Goal: Task Accomplishment & Management: Use online tool/utility

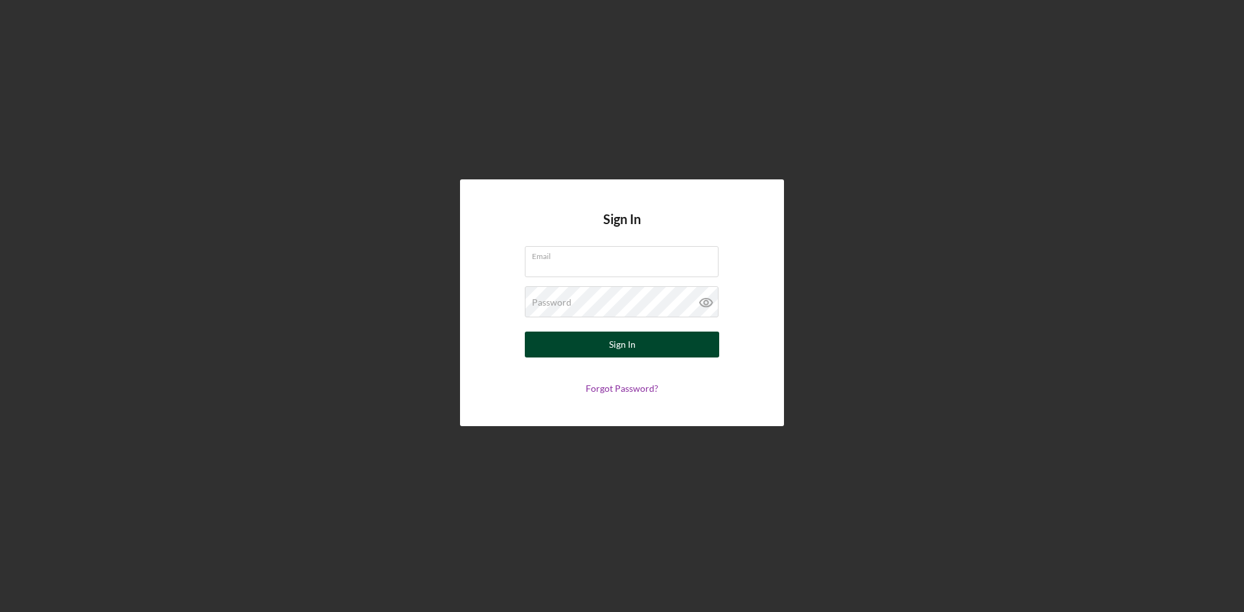
type input "[PERSON_NAME][EMAIL_ADDRESS][DOMAIN_NAME]"
click at [679, 349] on button "Sign In" at bounding box center [622, 345] width 194 height 26
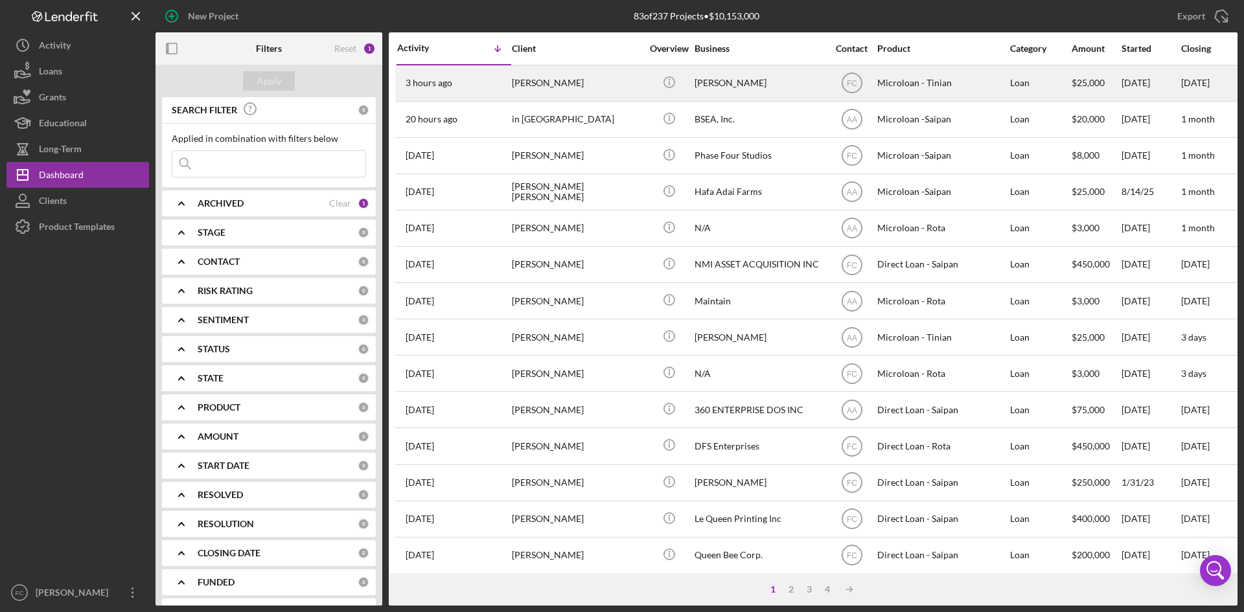
click at [751, 84] on div "[PERSON_NAME]" at bounding box center [759, 83] width 130 height 34
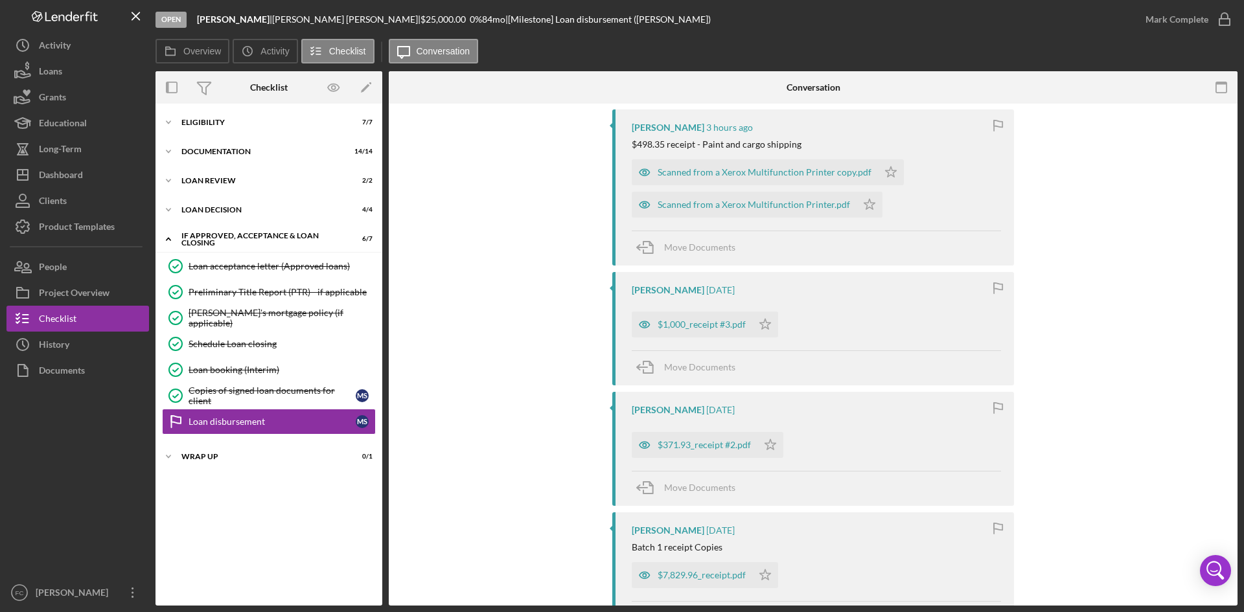
scroll to position [141, 0]
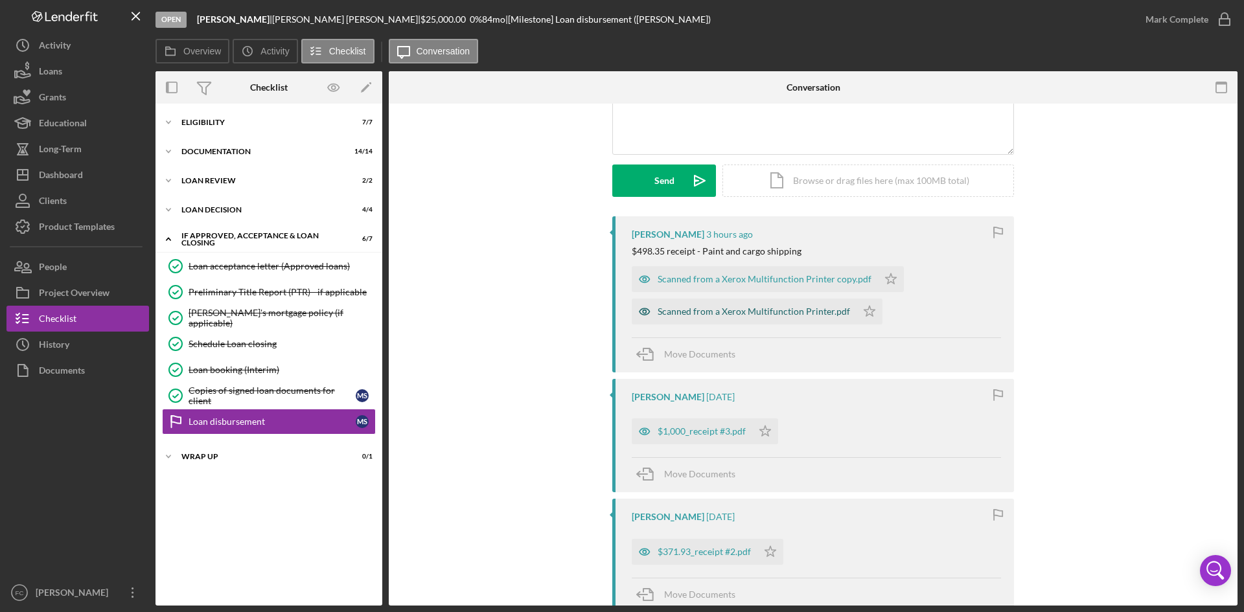
click at [748, 313] on div "Scanned from a Xerox Multifunction Printer.pdf" at bounding box center [753, 311] width 192 height 10
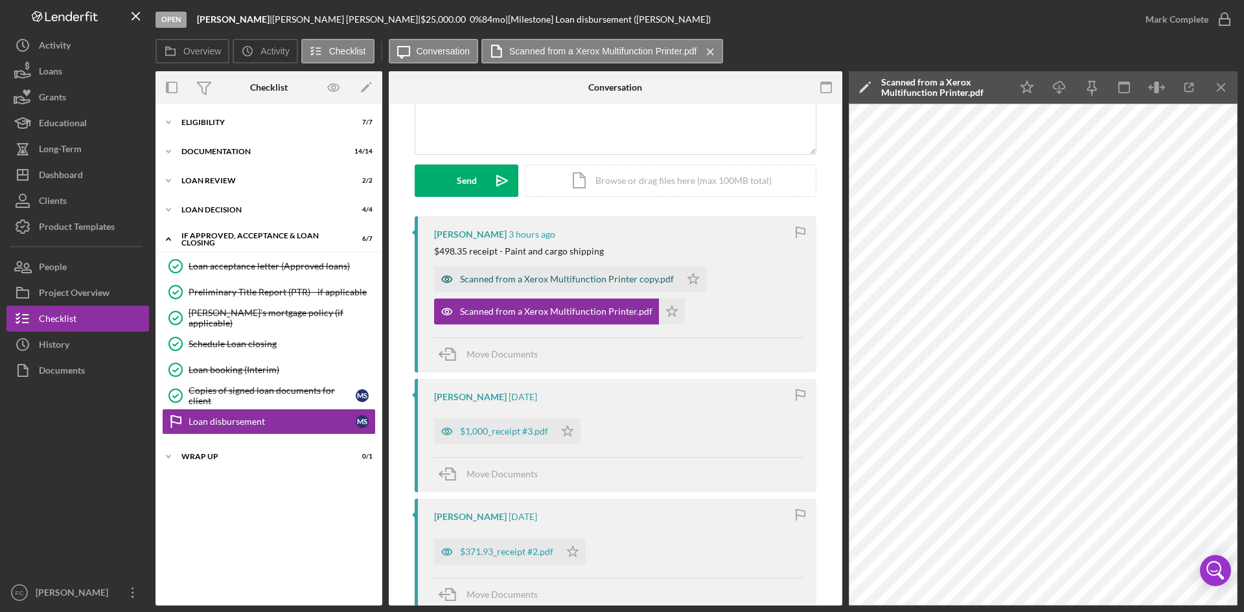
click at [584, 285] on div "Scanned from a Xerox Multifunction Printer copy.pdf" at bounding box center [557, 279] width 246 height 26
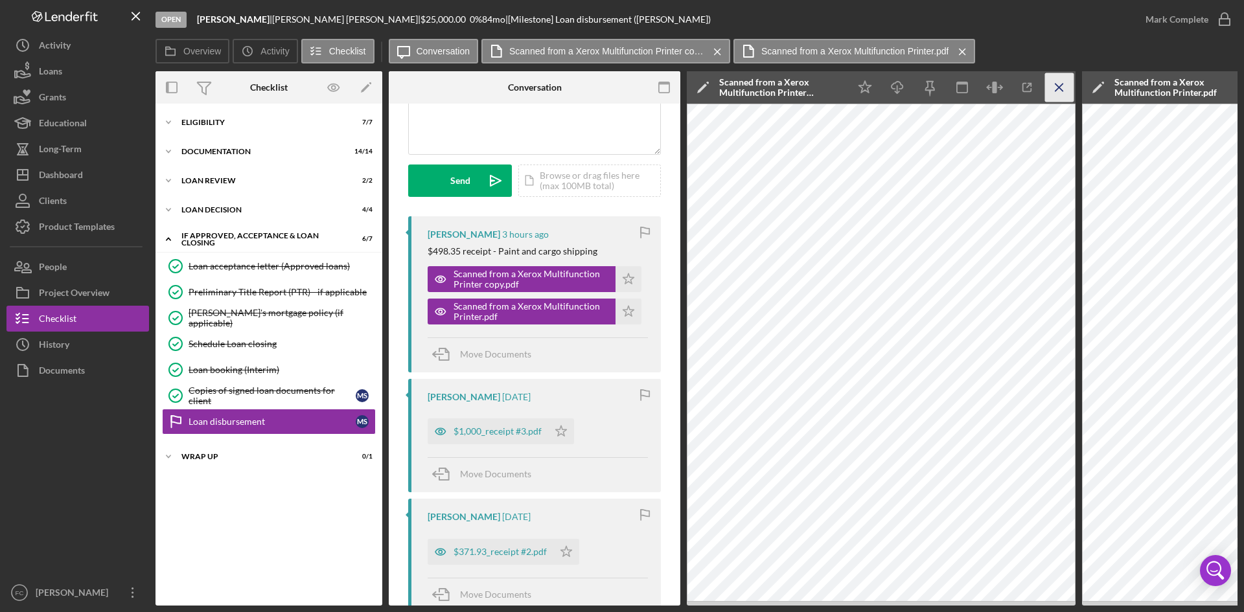
click at [1059, 83] on icon "Icon/Menu Close" at bounding box center [1059, 87] width 29 height 29
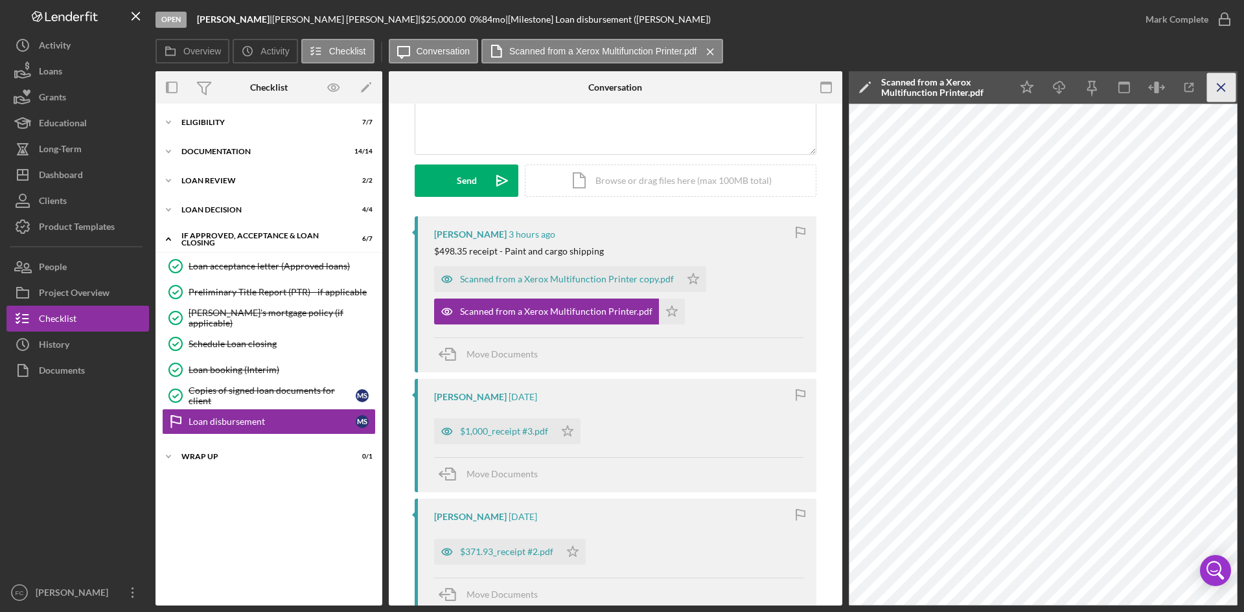
click at [1232, 79] on icon "Icon/Menu Close" at bounding box center [1221, 87] width 29 height 29
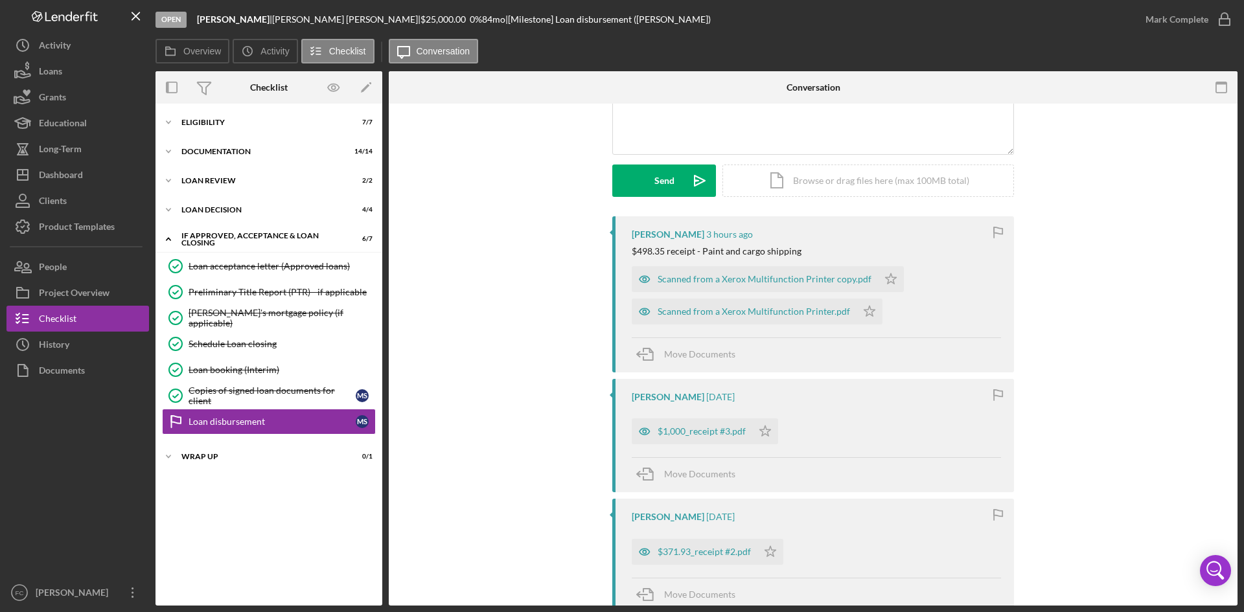
click at [1243, 357] on div "Open [PERSON_NAME] | [PERSON_NAME] | $25,000.00 0 % 84 mo | [Milestone] Loan di…" at bounding box center [622, 306] width 1244 height 612
click at [100, 185] on button "Icon/Dashboard Dashboard" at bounding box center [77, 175] width 142 height 26
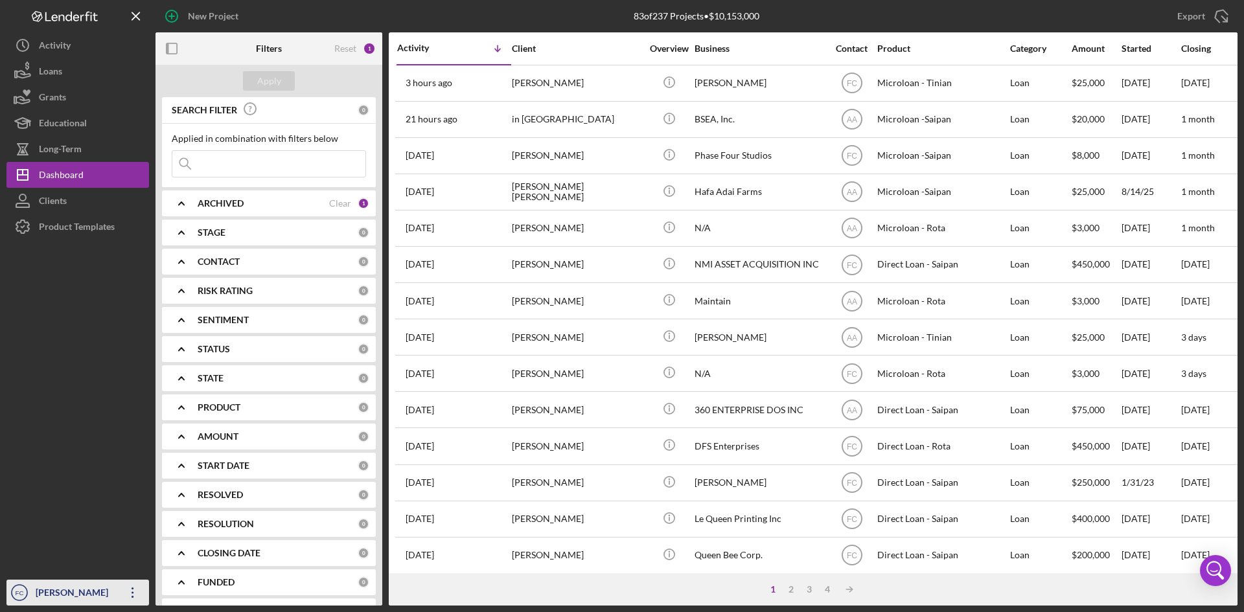
click at [64, 589] on div "[PERSON_NAME]" at bounding box center [74, 594] width 84 height 29
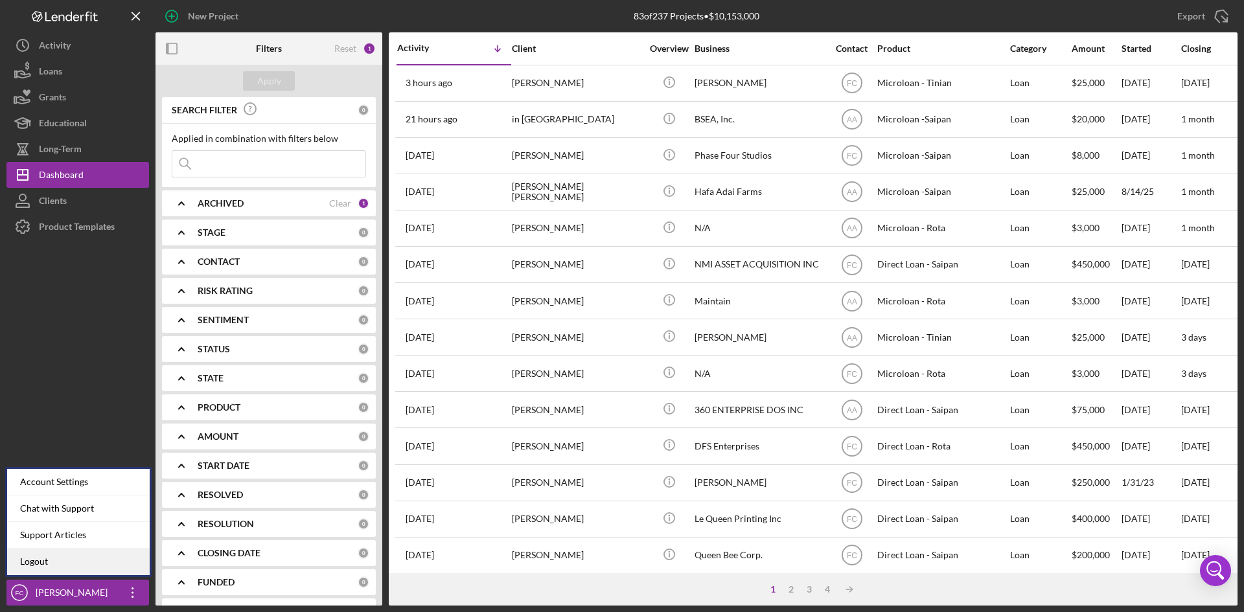
click at [65, 558] on link "Logout" at bounding box center [78, 562] width 142 height 27
